Goal: Task Accomplishment & Management: Complete application form

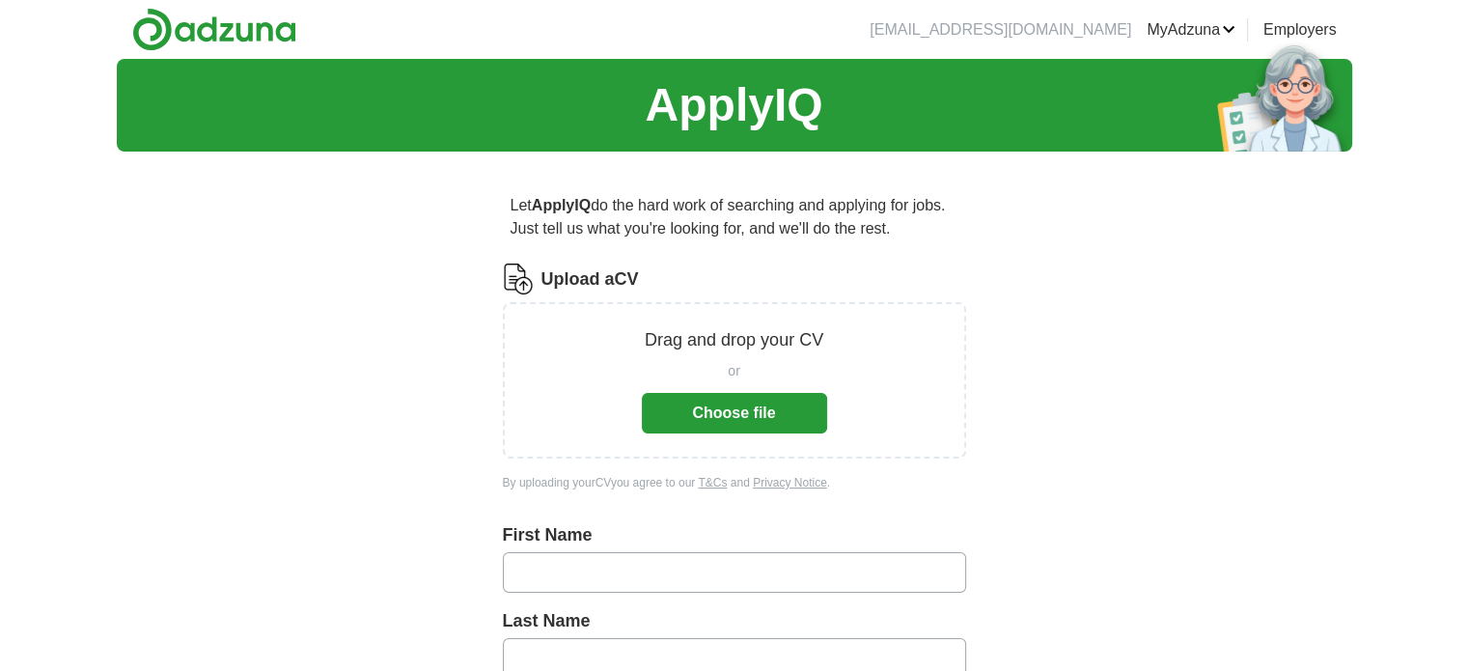
type input "******"
type input "*****"
click at [0, 0] on link "Logout" at bounding box center [0, 0] width 0 height 0
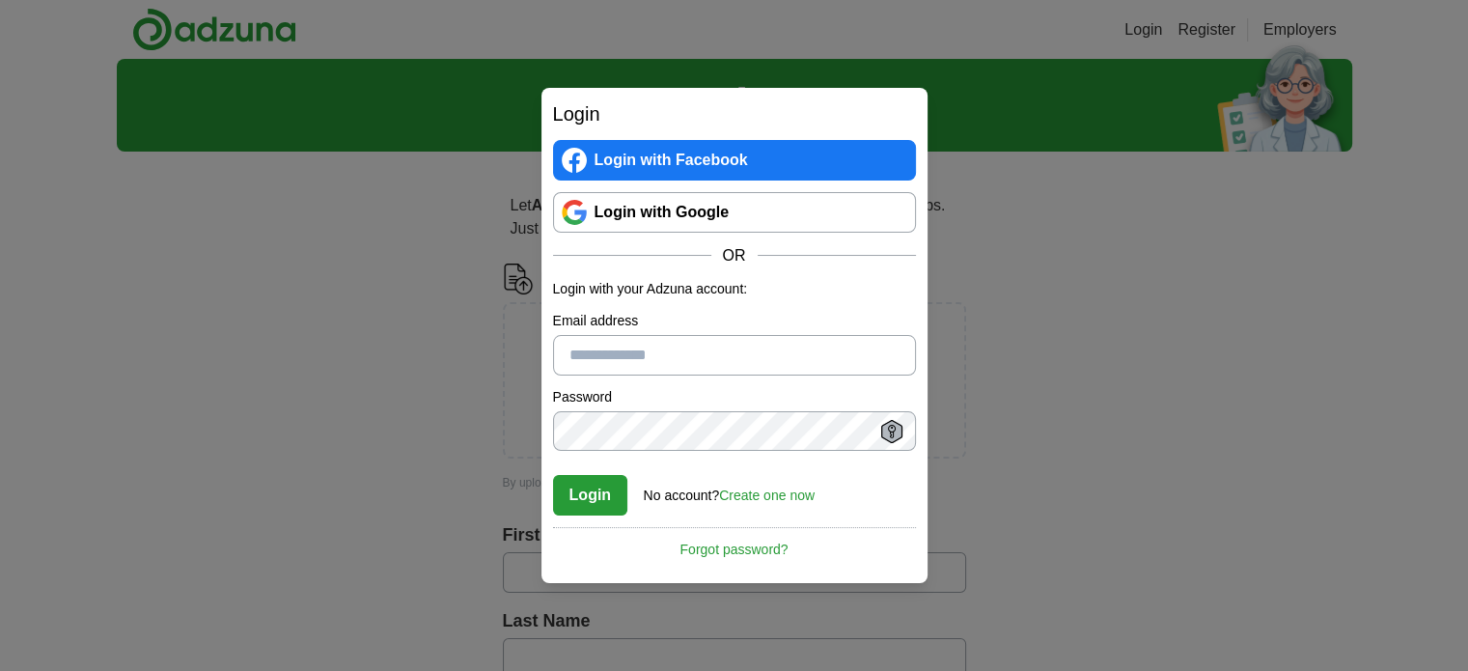
click at [693, 212] on link "Login with Google" at bounding box center [734, 212] width 363 height 41
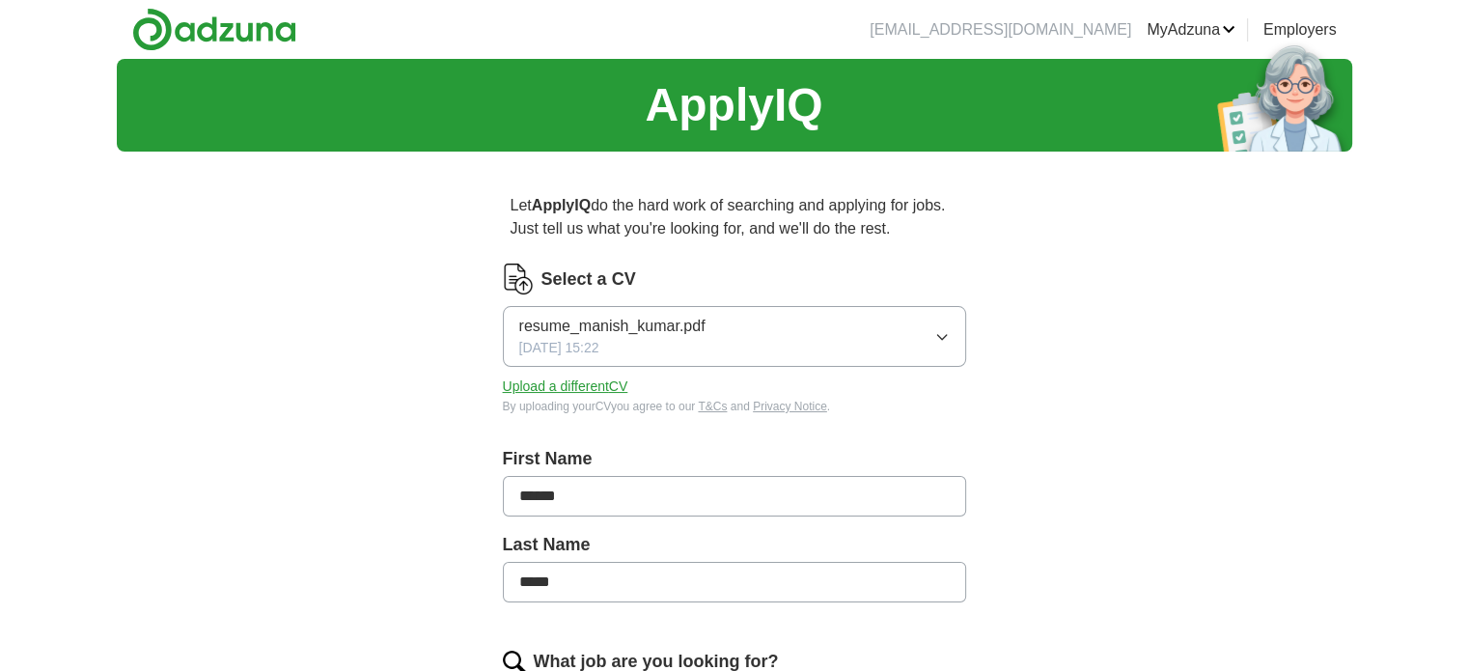
click at [0, 0] on link "ApplyIQ" at bounding box center [0, 0] width 0 height 0
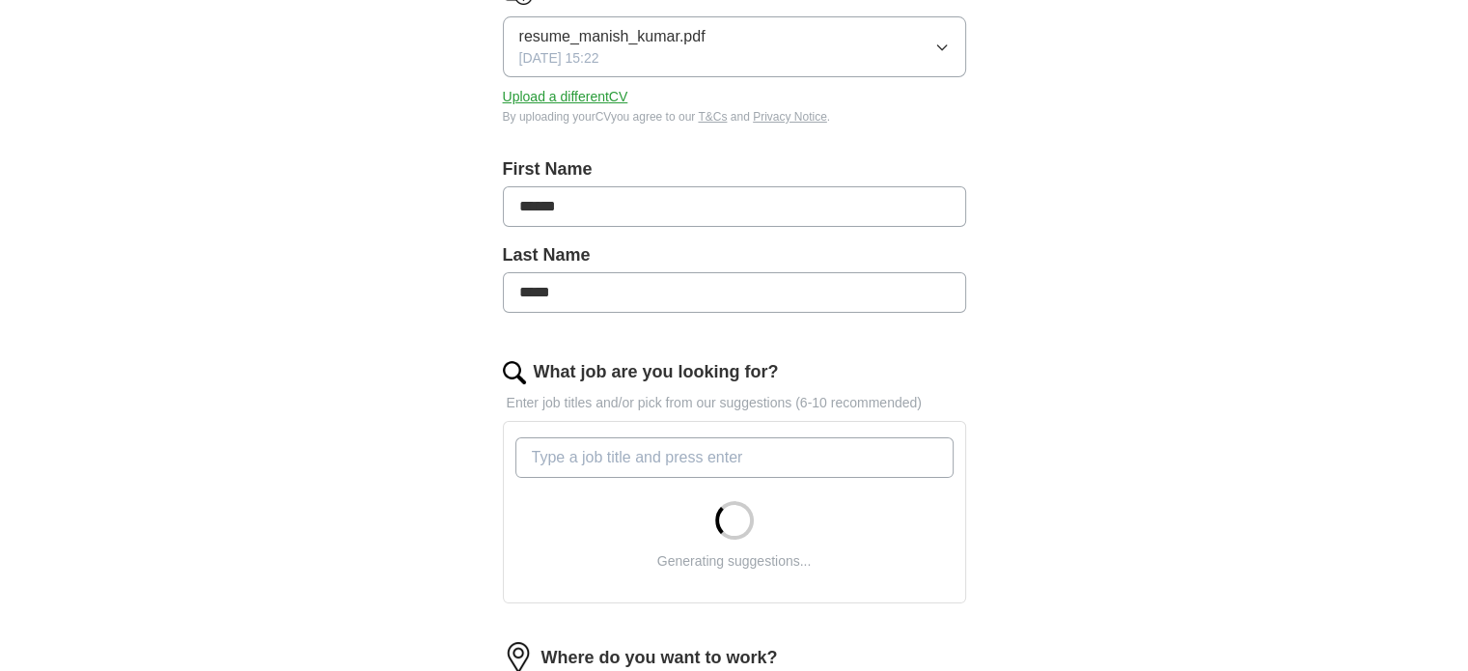
scroll to position [97, 0]
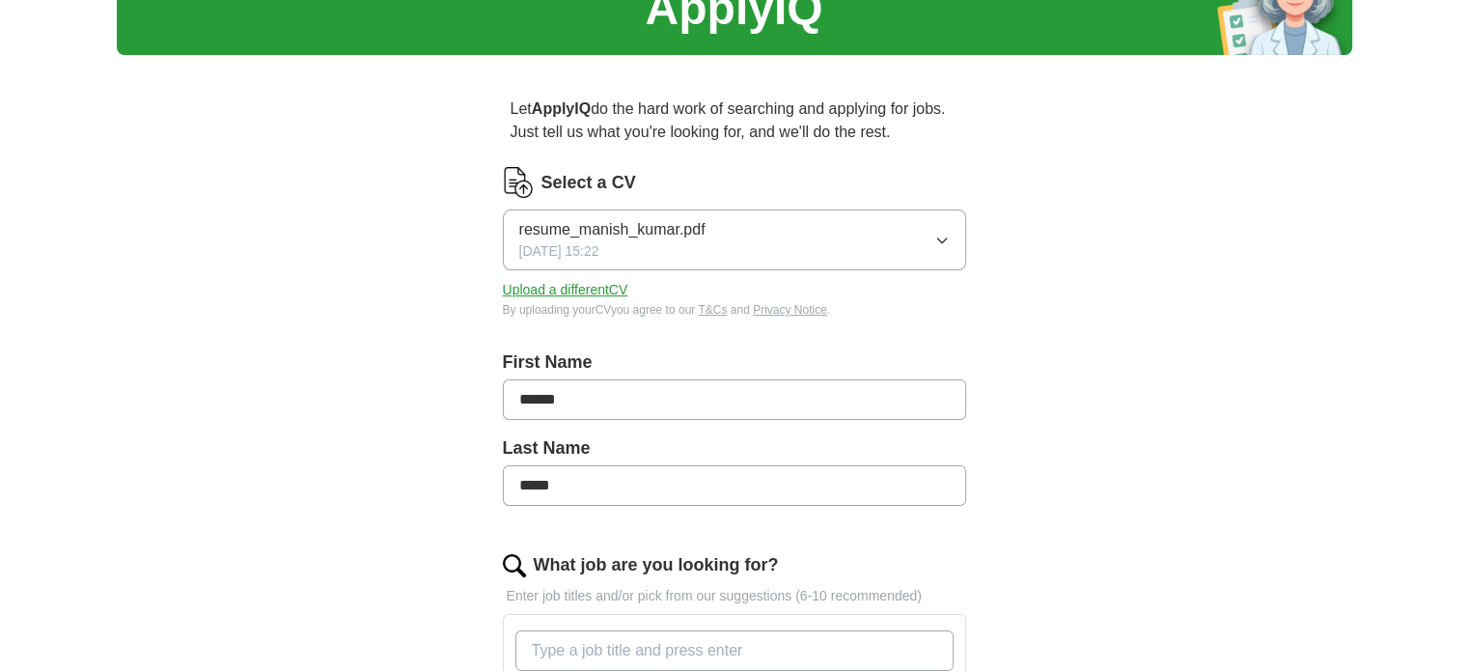
click at [935, 240] on icon "button" at bounding box center [942, 240] width 15 height 15
click at [557, 288] on button "Upload a different CV" at bounding box center [566, 290] width 126 height 20
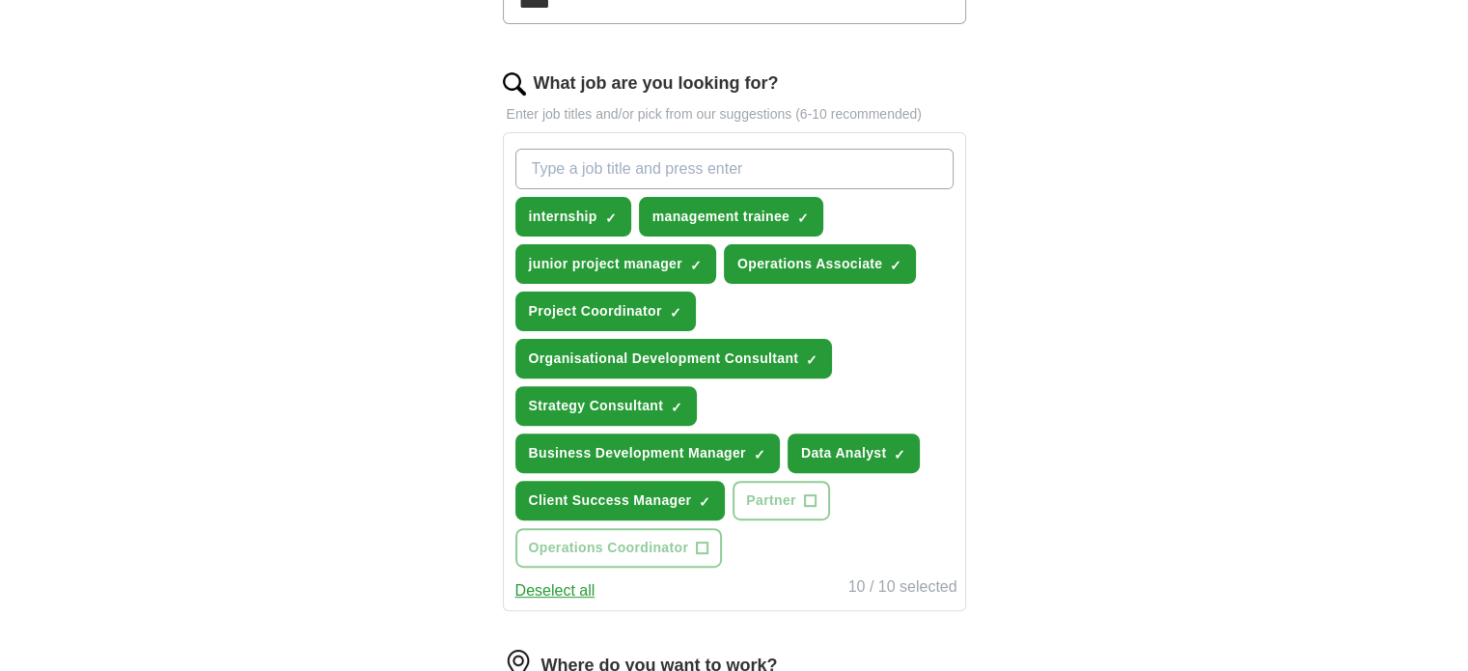
scroll to position [579, 0]
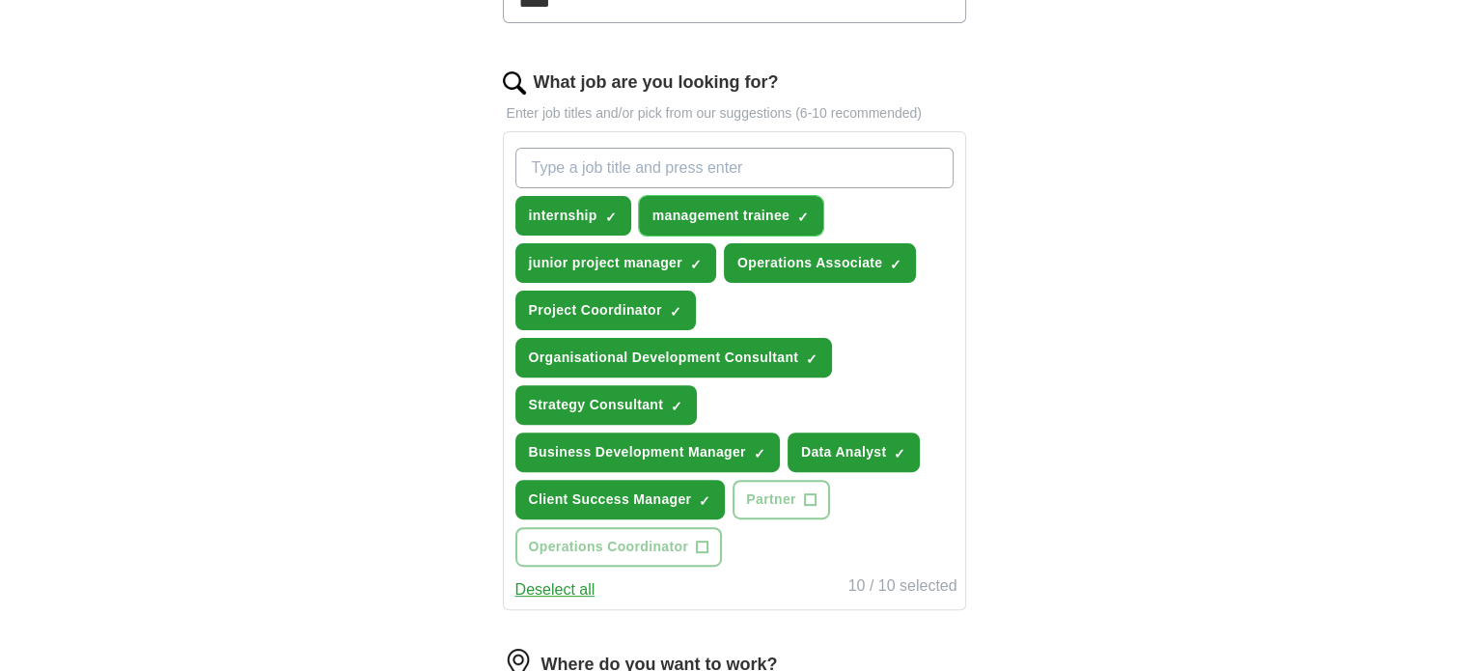
click at [0, 0] on span "×" at bounding box center [0, 0] width 0 height 0
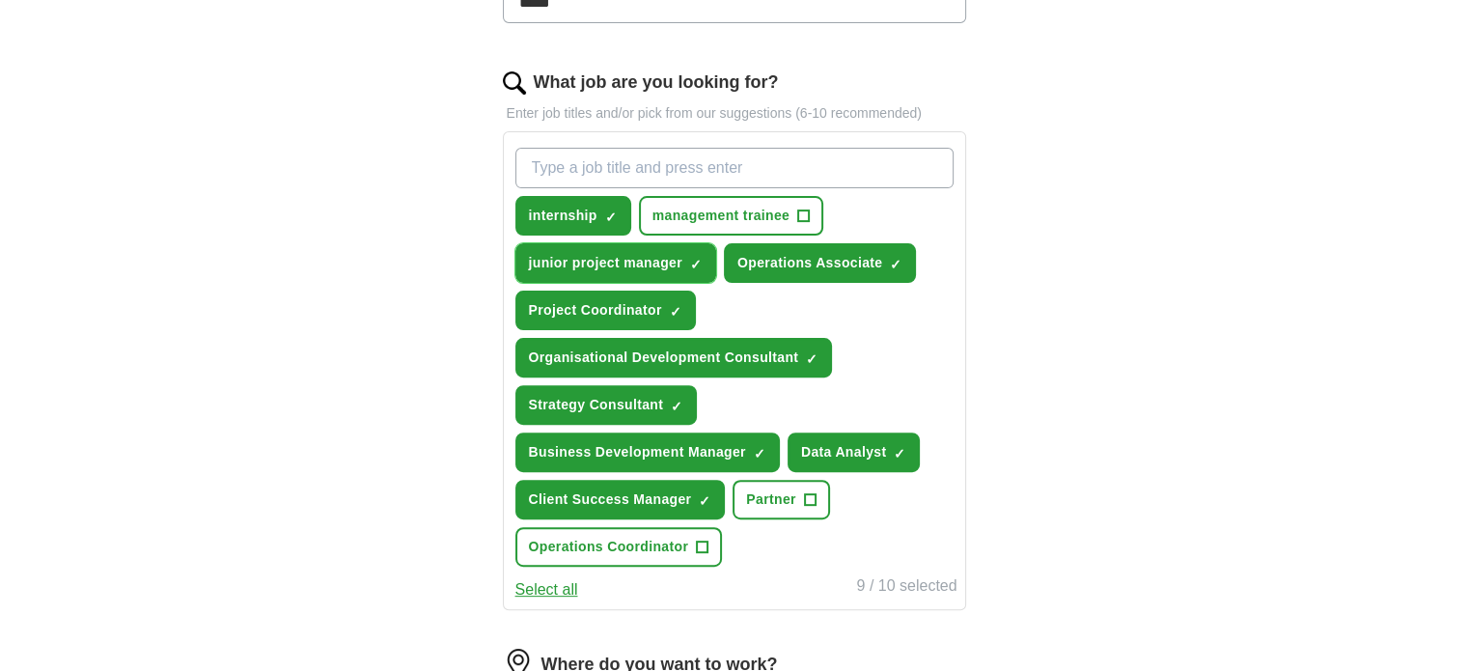
click at [0, 0] on span "×" at bounding box center [0, 0] width 0 height 0
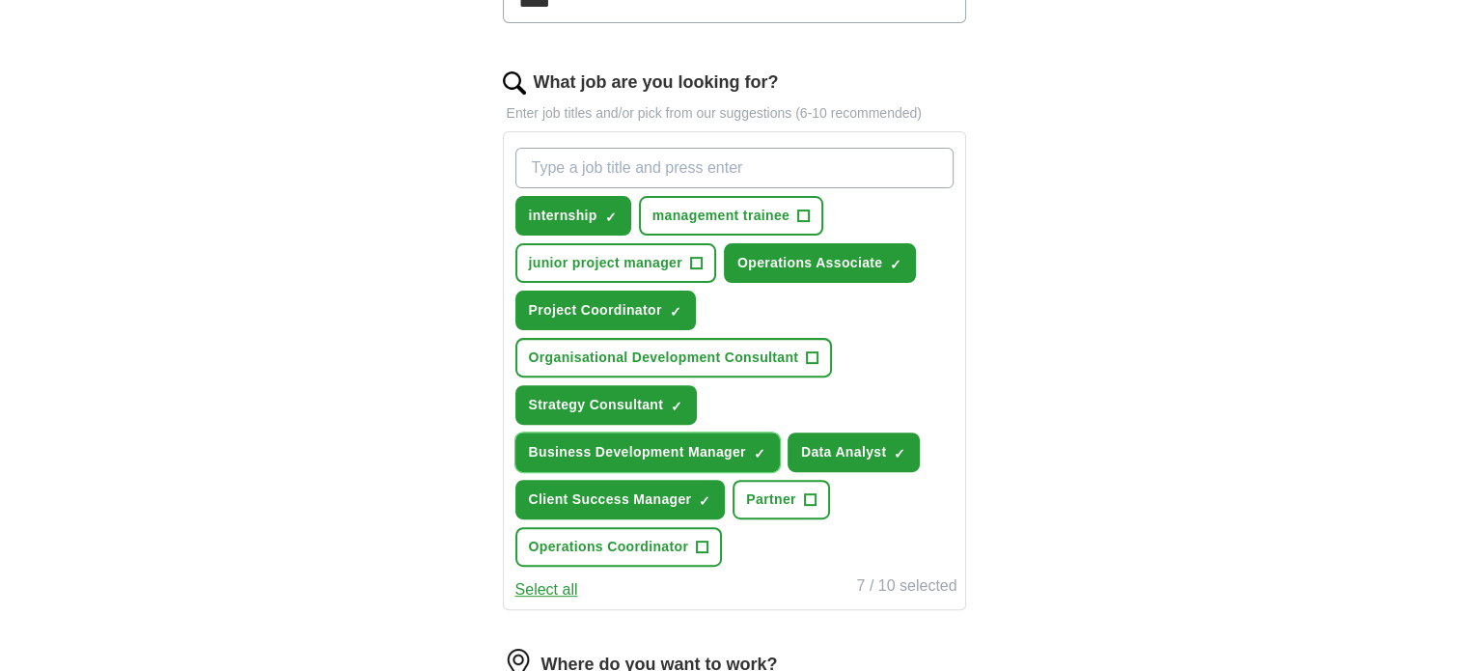
click at [0, 0] on span "×" at bounding box center [0, 0] width 0 height 0
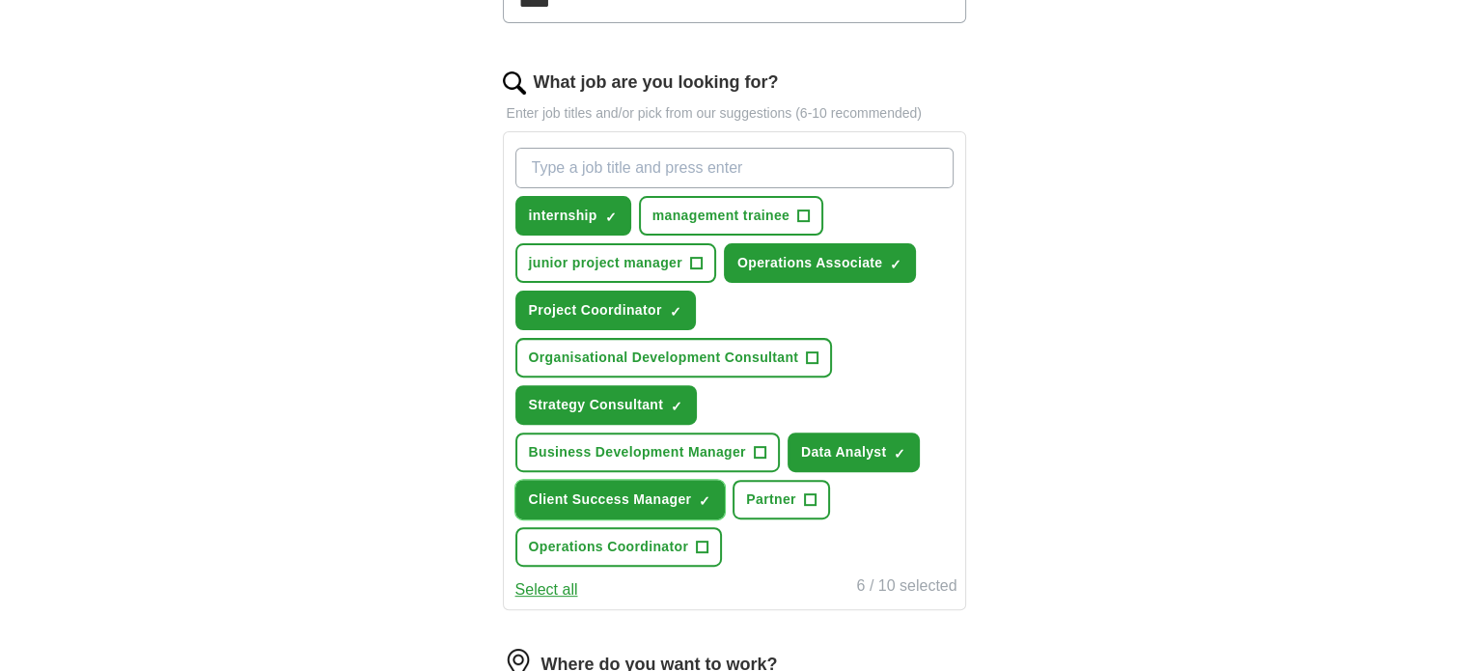
click at [0, 0] on span "×" at bounding box center [0, 0] width 0 height 0
click at [680, 159] on input "What job are you looking for?" at bounding box center [735, 168] width 438 height 41
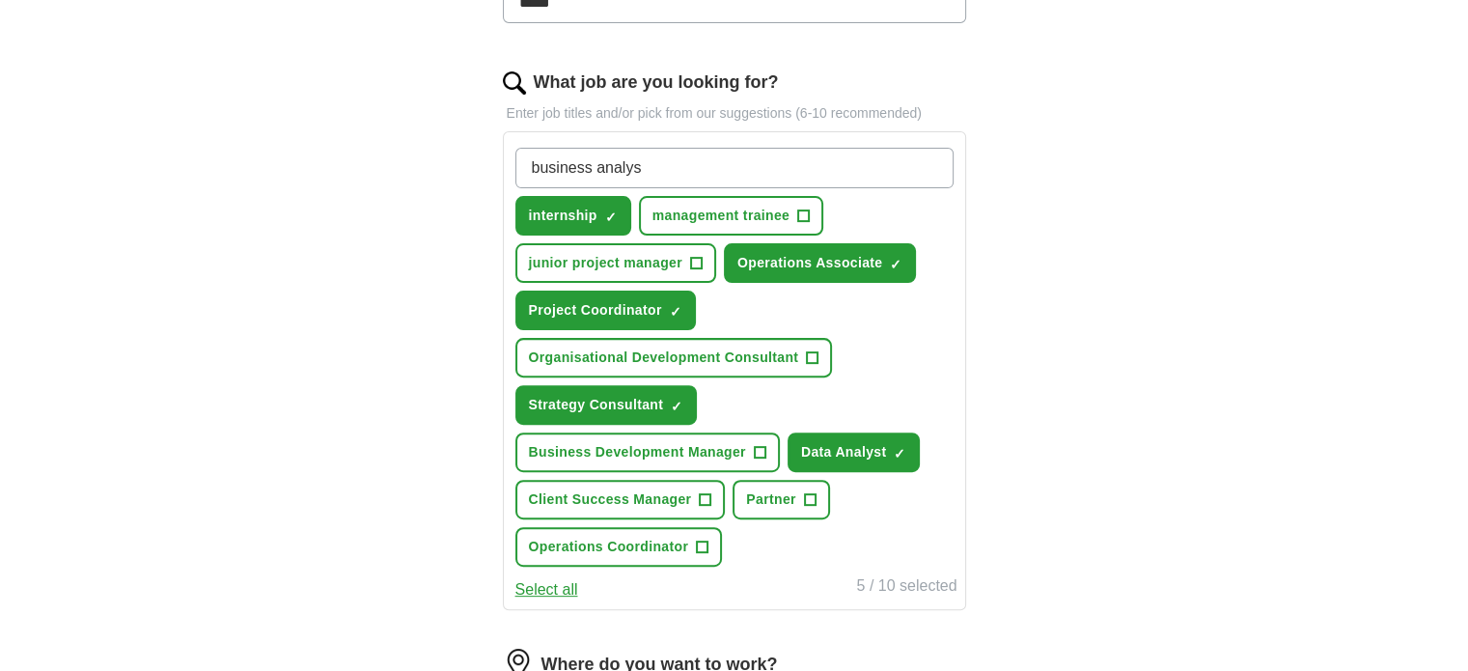
type input "business analyst"
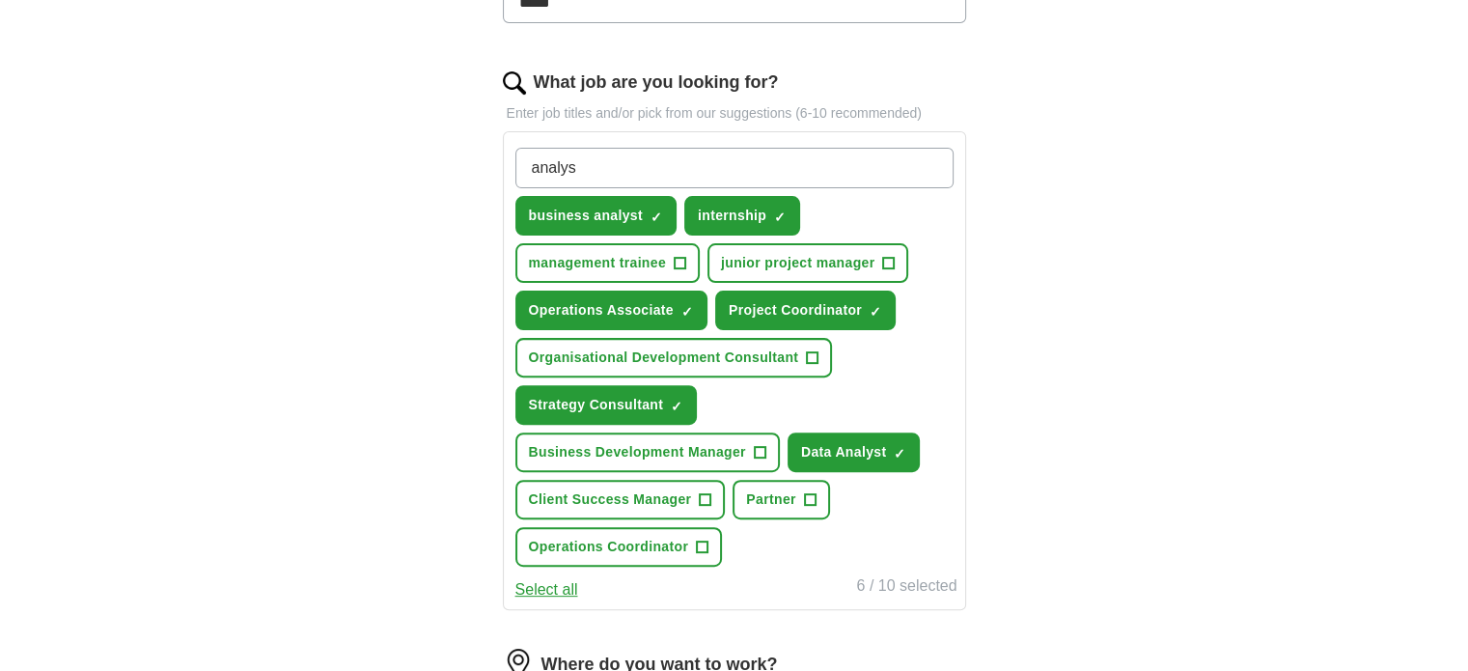
type input "analyst"
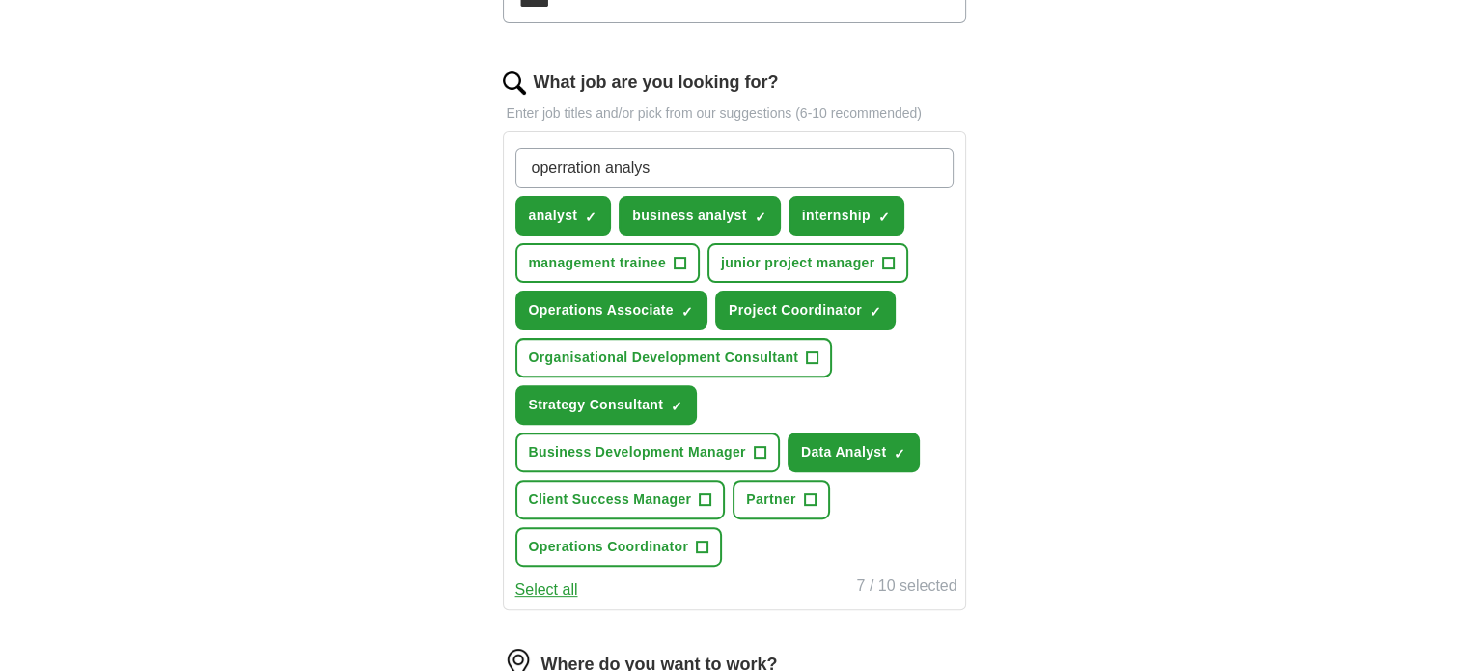
type input "operration analyst"
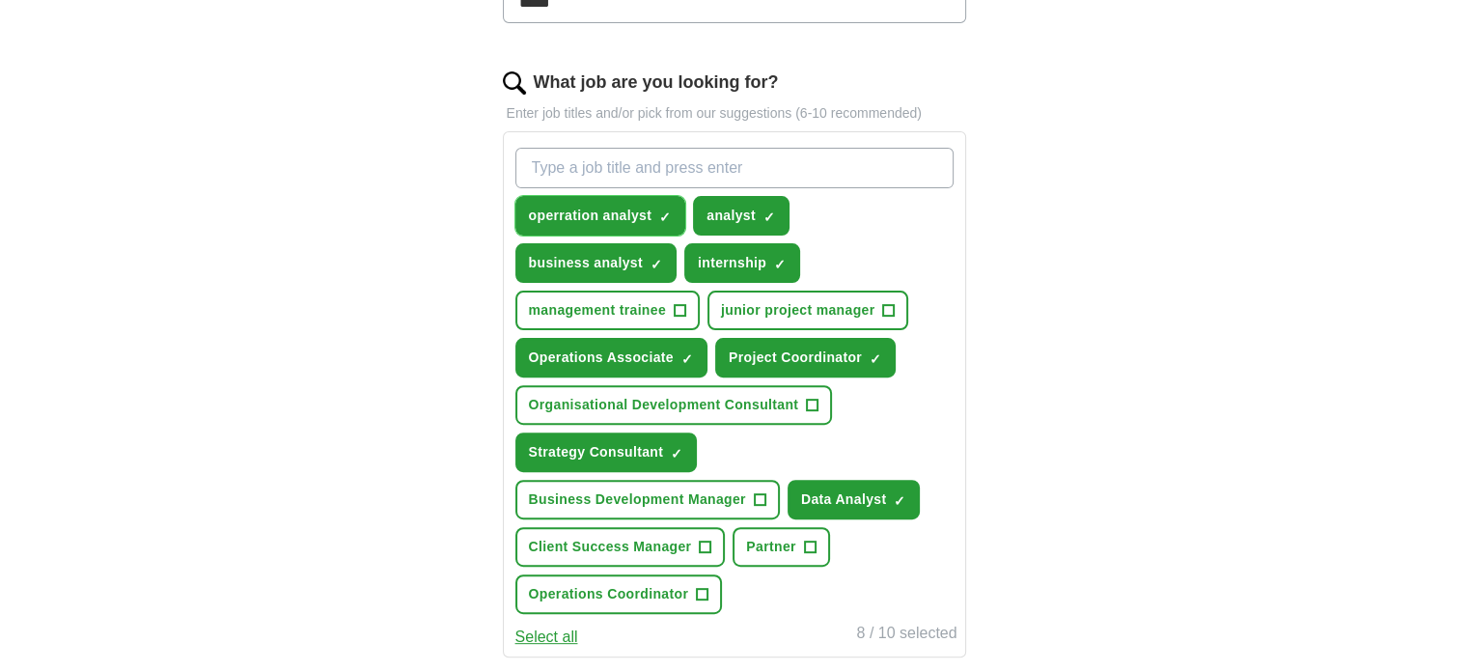
click at [0, 0] on span "×" at bounding box center [0, 0] width 0 height 0
drag, startPoint x: 595, startPoint y: 211, endPoint x: 319, endPoint y: 224, distance: 276.4
click at [319, 224] on div "ApplyIQ Let ApplyIQ do the hard work of searching and applying for jobs. Just t…" at bounding box center [735, 305] width 1236 height 1650
click at [570, 166] on input "What job are you looking for?" at bounding box center [735, 168] width 438 height 41
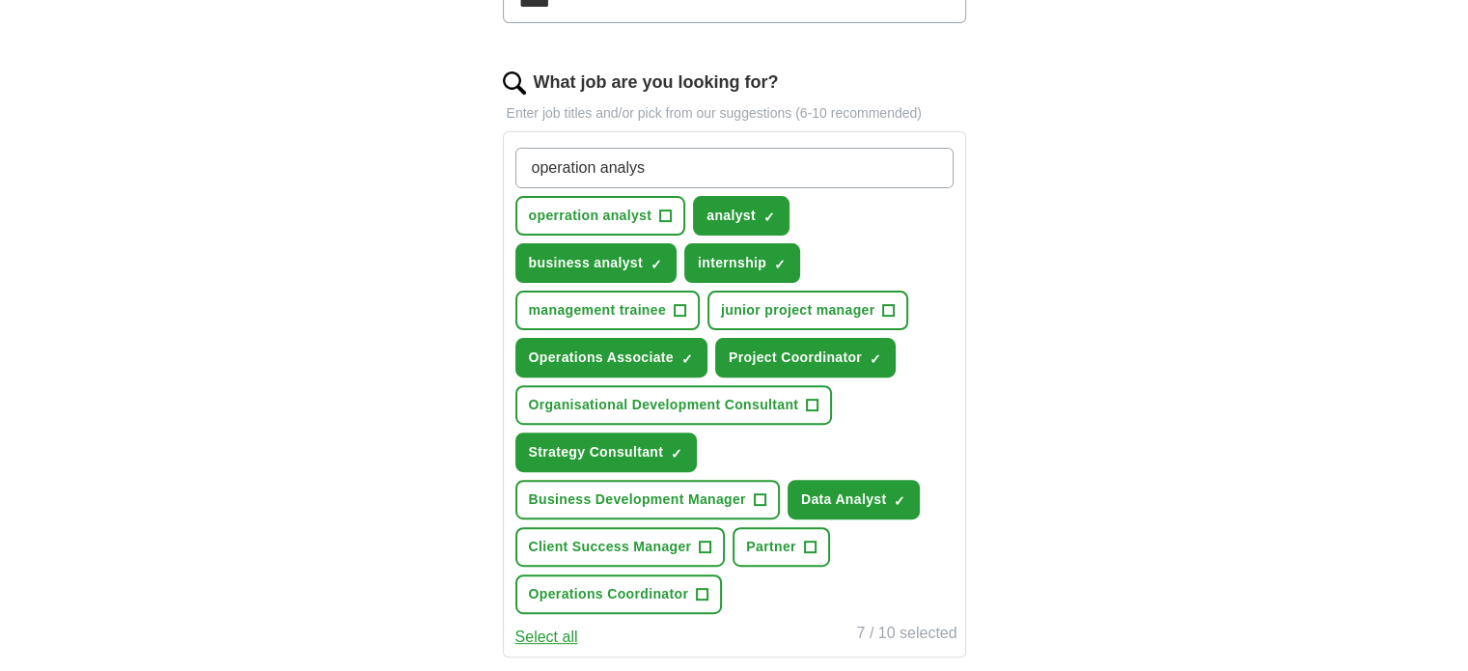
type input "operation analyst"
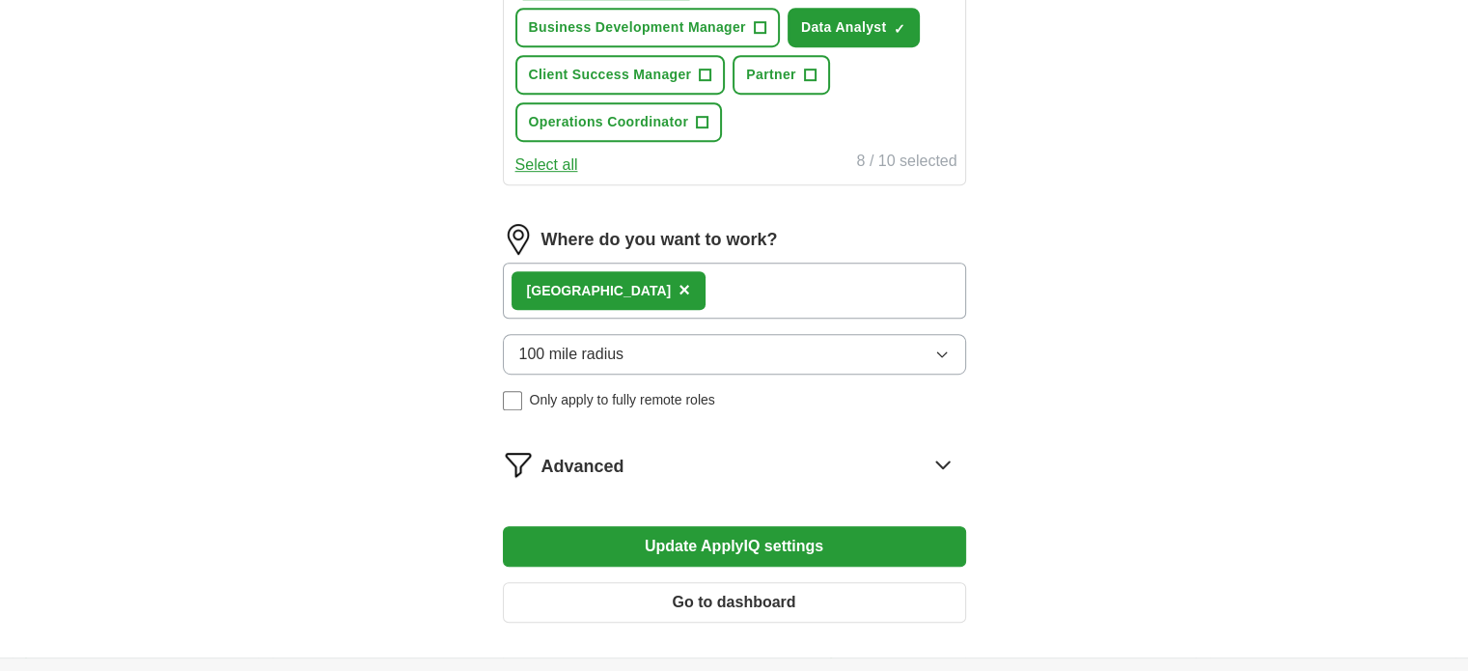
scroll to position [1062, 0]
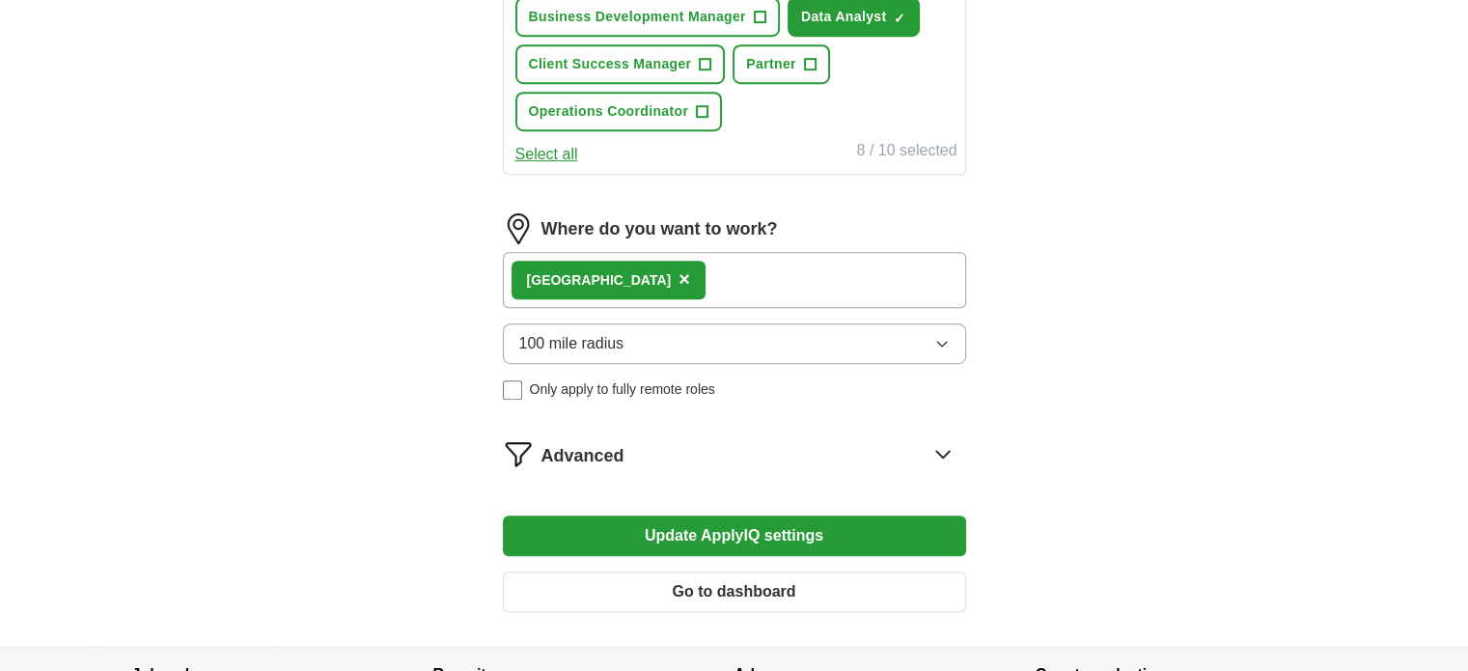
click at [679, 270] on span "×" at bounding box center [685, 278] width 12 height 21
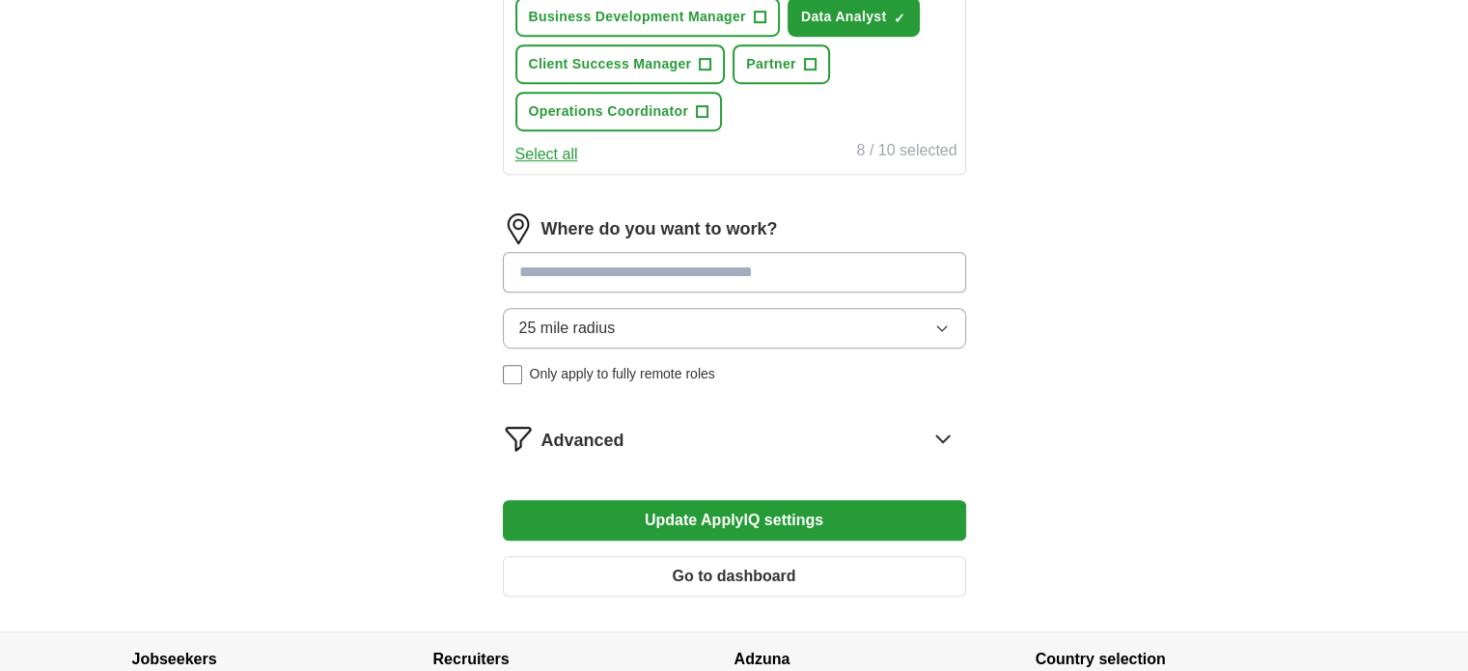
drag, startPoint x: 588, startPoint y: 264, endPoint x: 173, endPoint y: 320, distance: 418.9
click at [587, 264] on input at bounding box center [734, 272] width 463 height 41
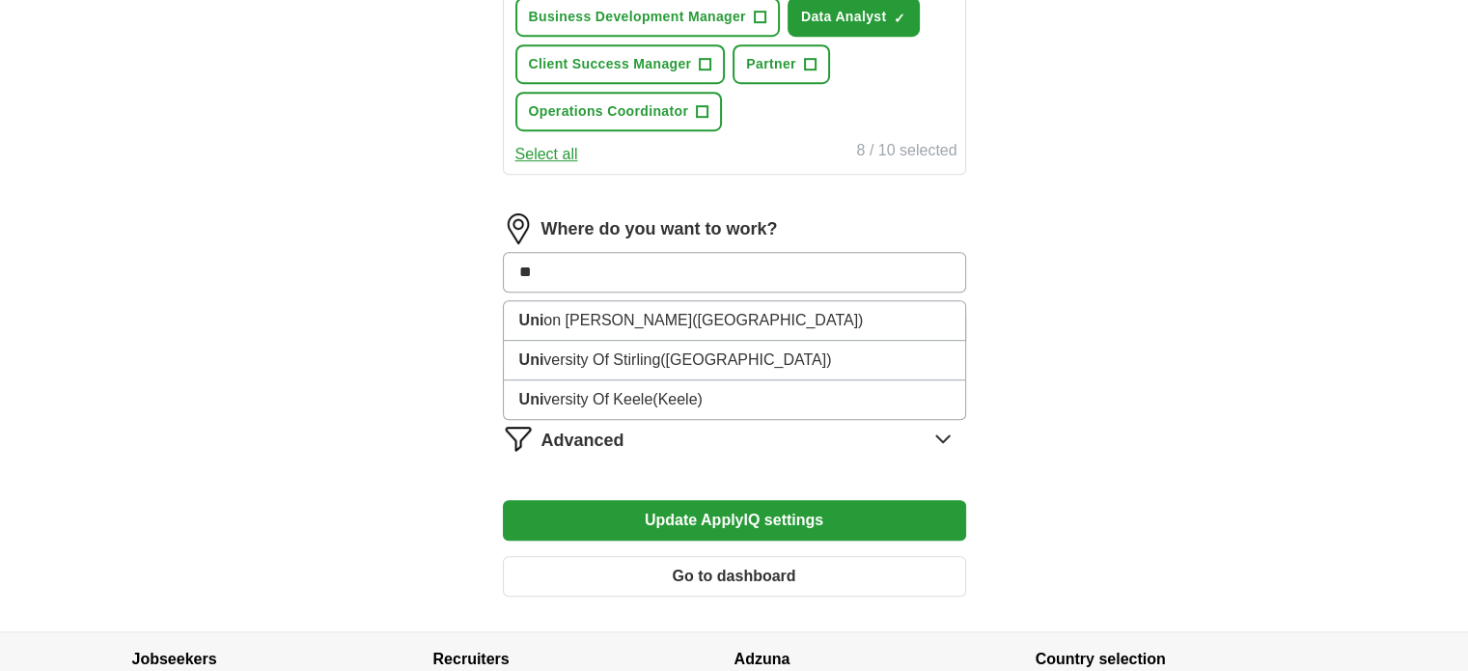
type input "*"
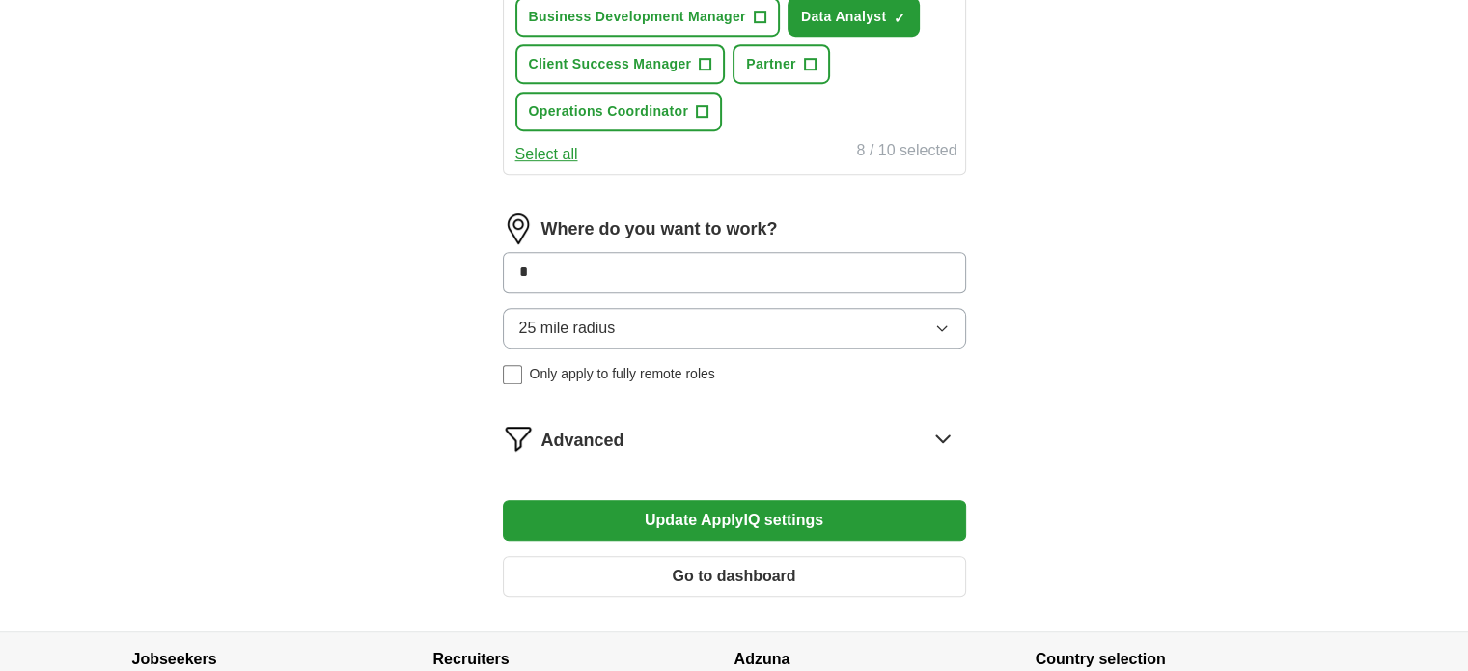
type input "**"
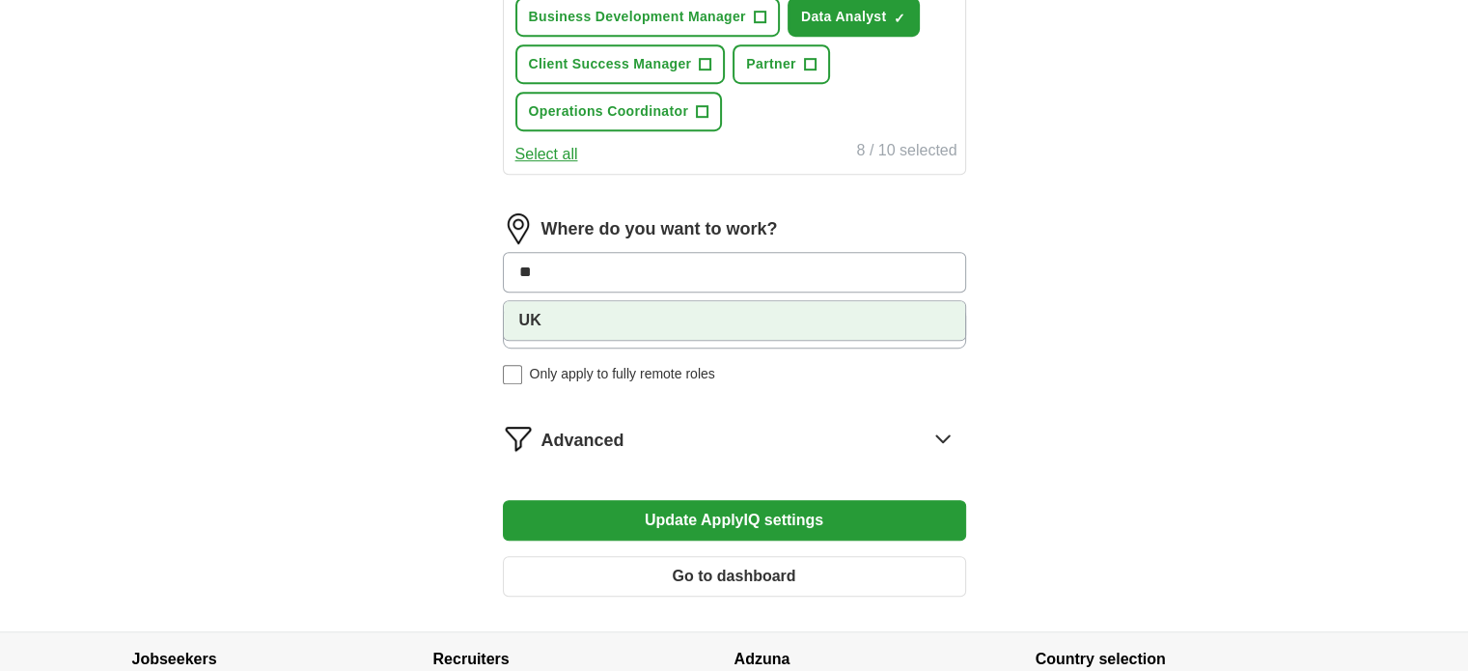
click at [517, 308] on li "UK" at bounding box center [734, 320] width 461 height 39
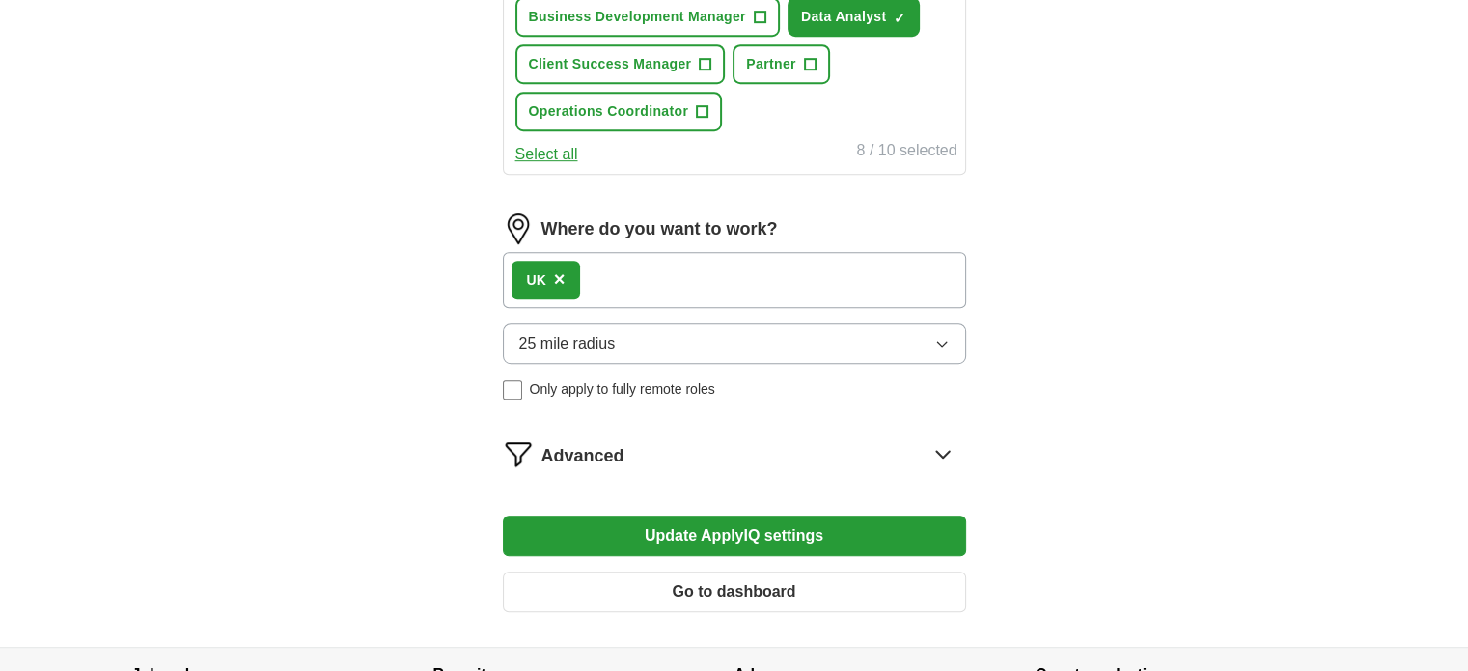
click at [690, 529] on button "Update ApplyIQ settings" at bounding box center [734, 536] width 463 height 41
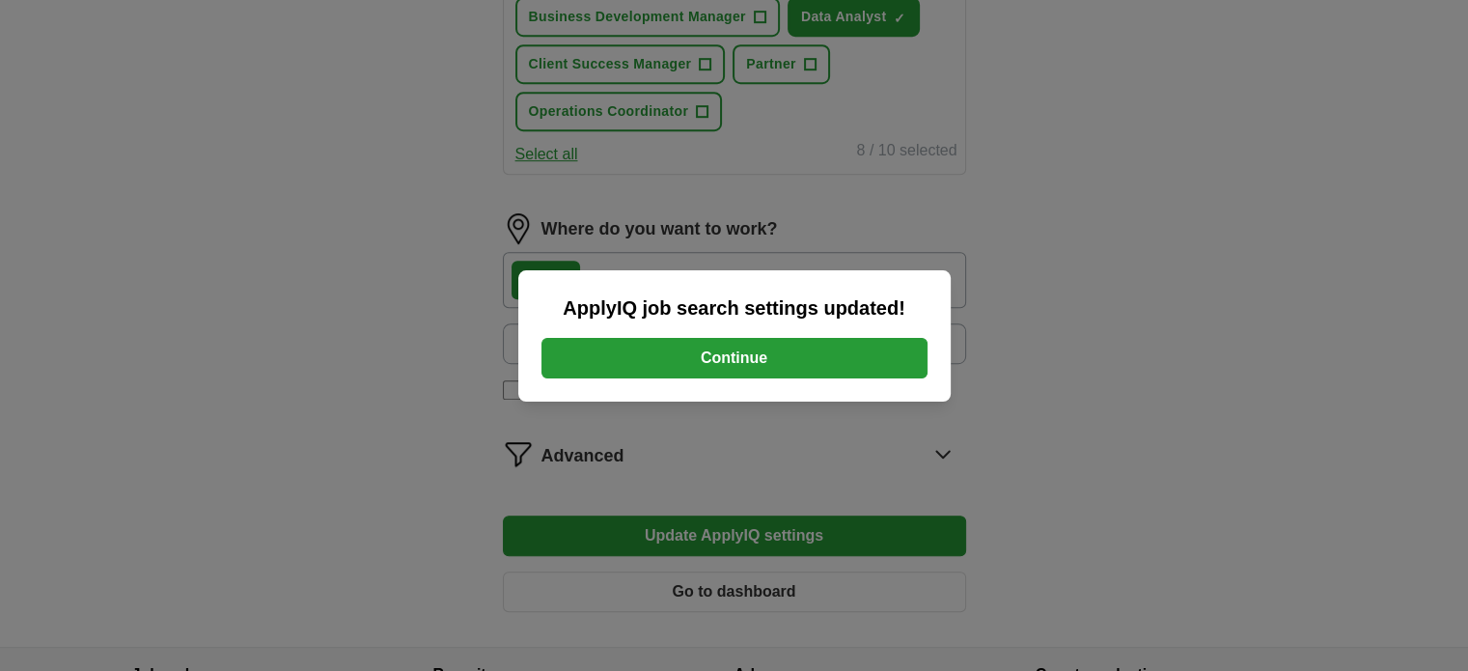
click at [711, 364] on button "Continue" at bounding box center [735, 358] width 386 height 41
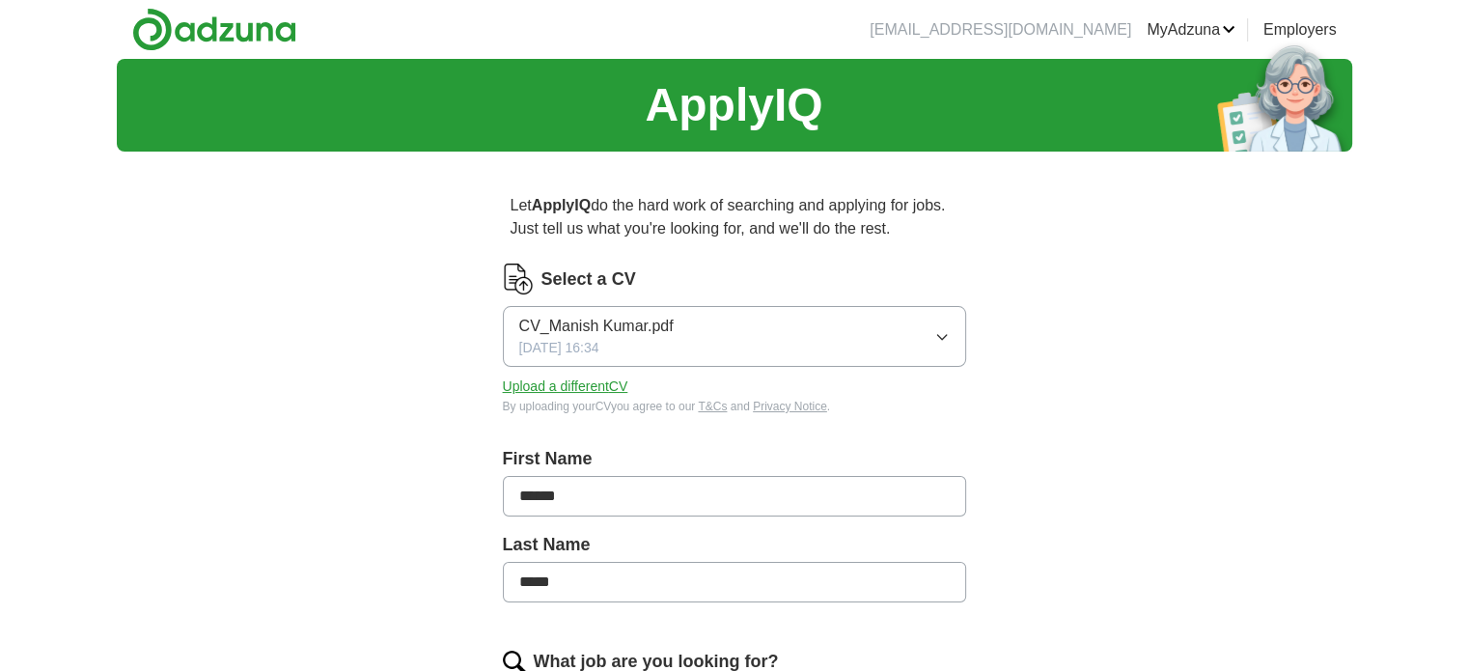
click at [590, 387] on button "Upload a different CV" at bounding box center [566, 387] width 126 height 20
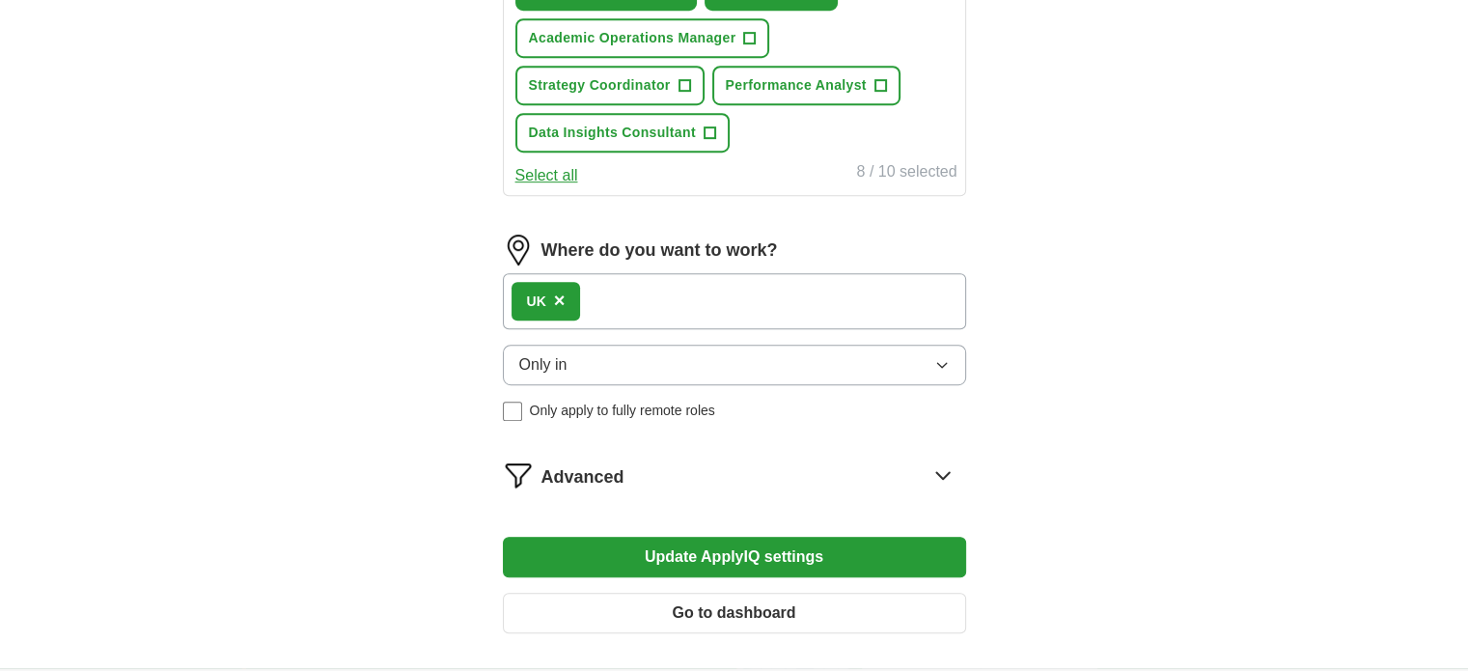
scroll to position [1103, 0]
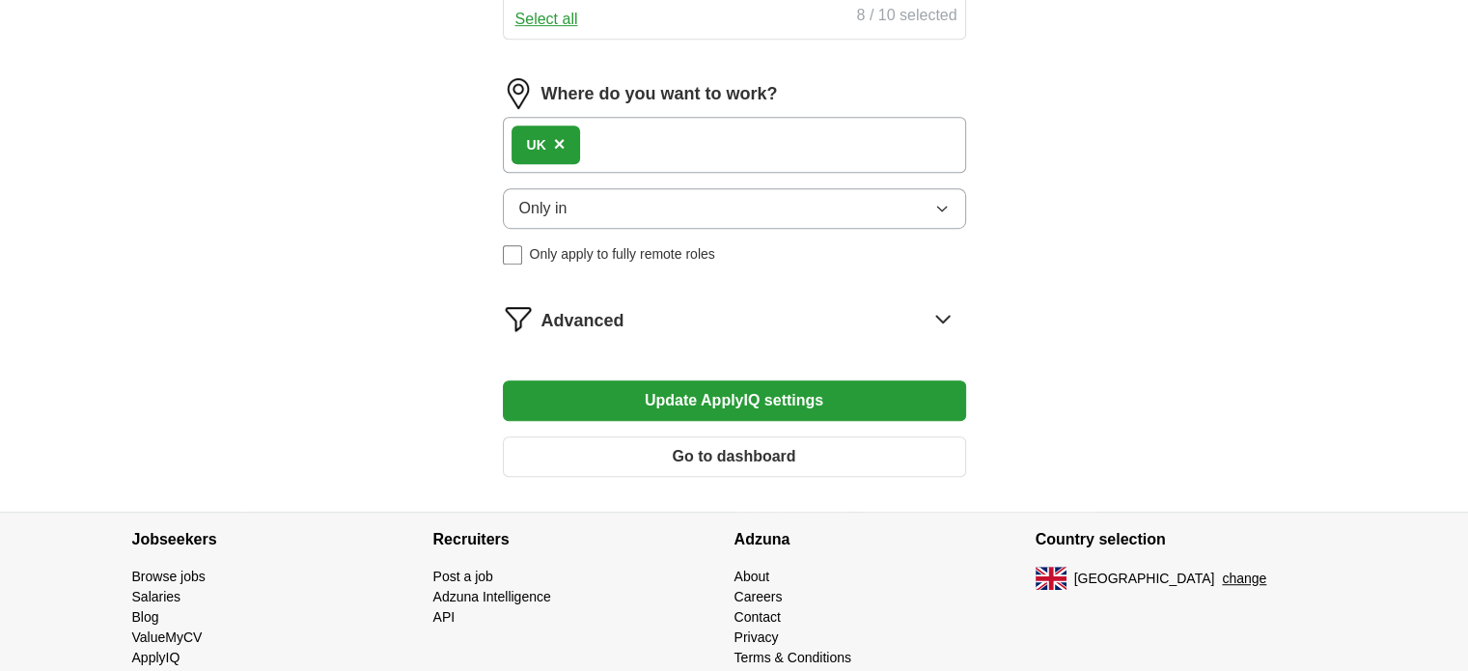
click at [749, 380] on button "Update ApplyIQ settings" at bounding box center [734, 400] width 463 height 41
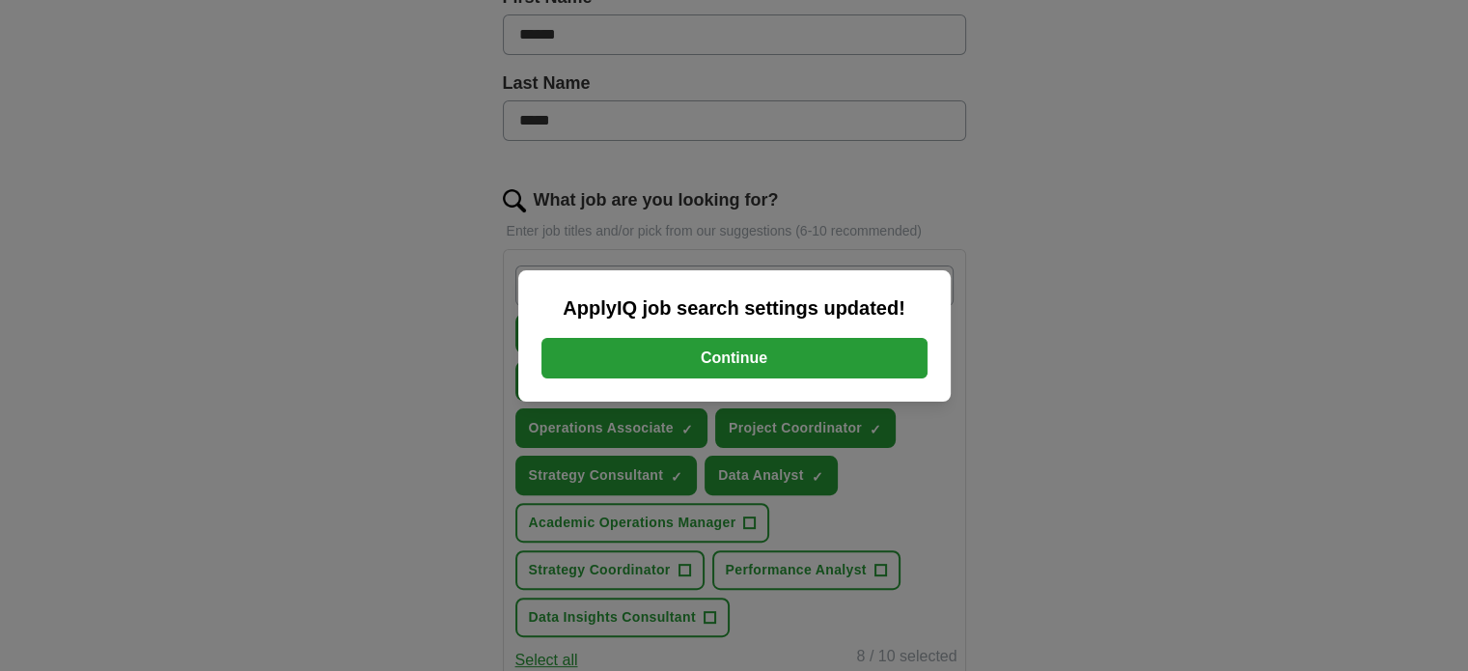
scroll to position [427, 0]
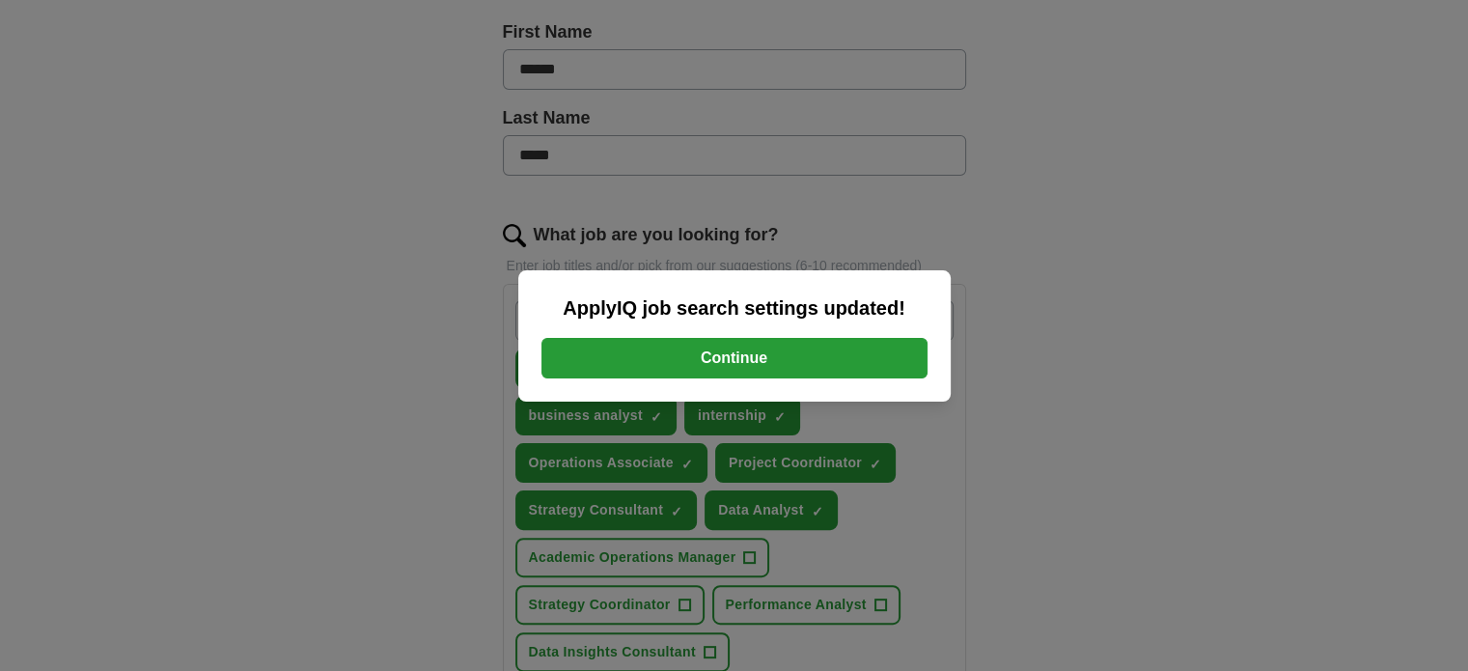
click at [805, 358] on button "Continue" at bounding box center [735, 358] width 386 height 41
